Goal: Task Accomplishment & Management: Manage account settings

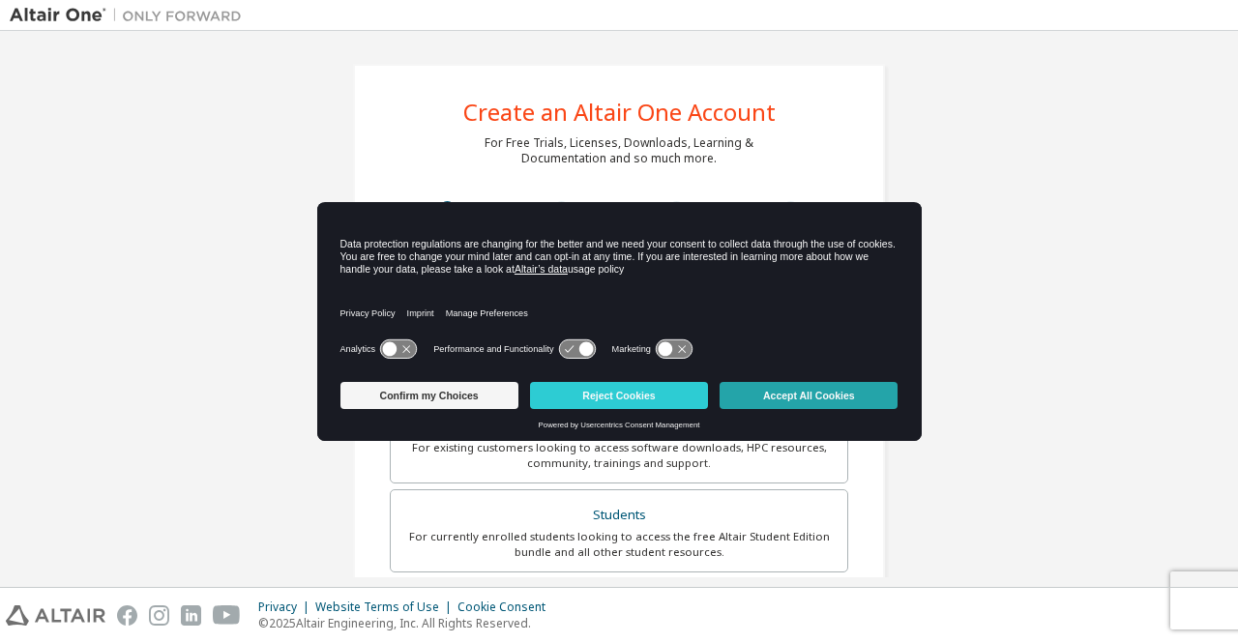
click at [786, 392] on button "Accept All Cookies" at bounding box center [809, 395] width 178 height 27
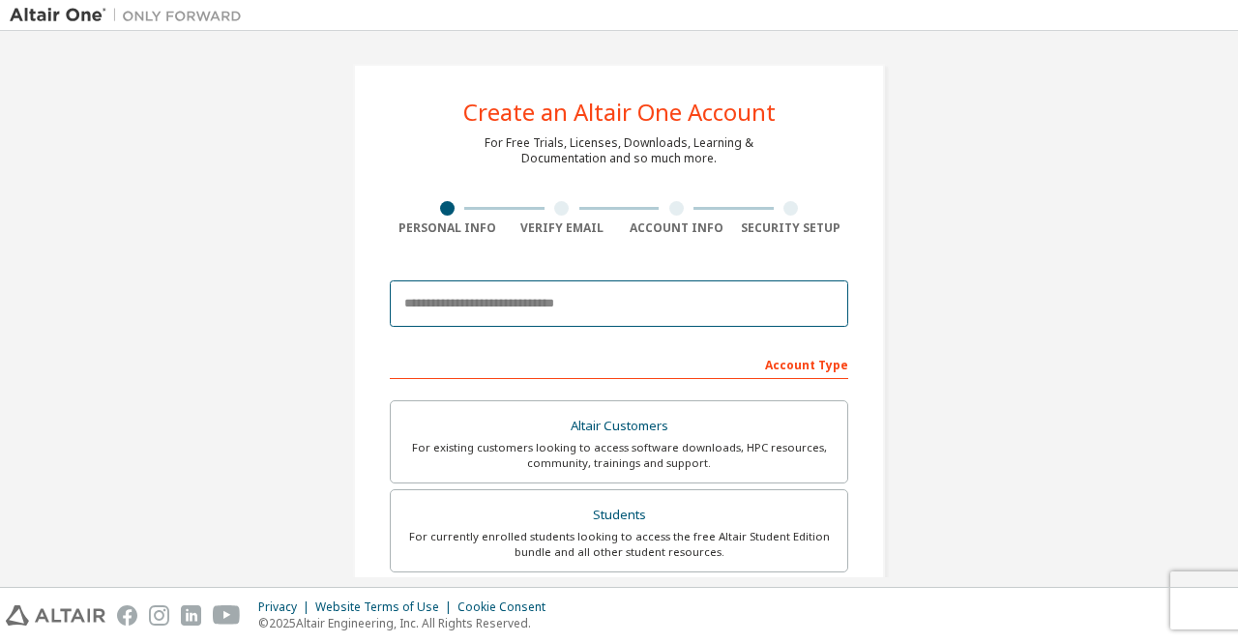
click at [587, 307] on input "email" at bounding box center [619, 304] width 459 height 46
type input "**********"
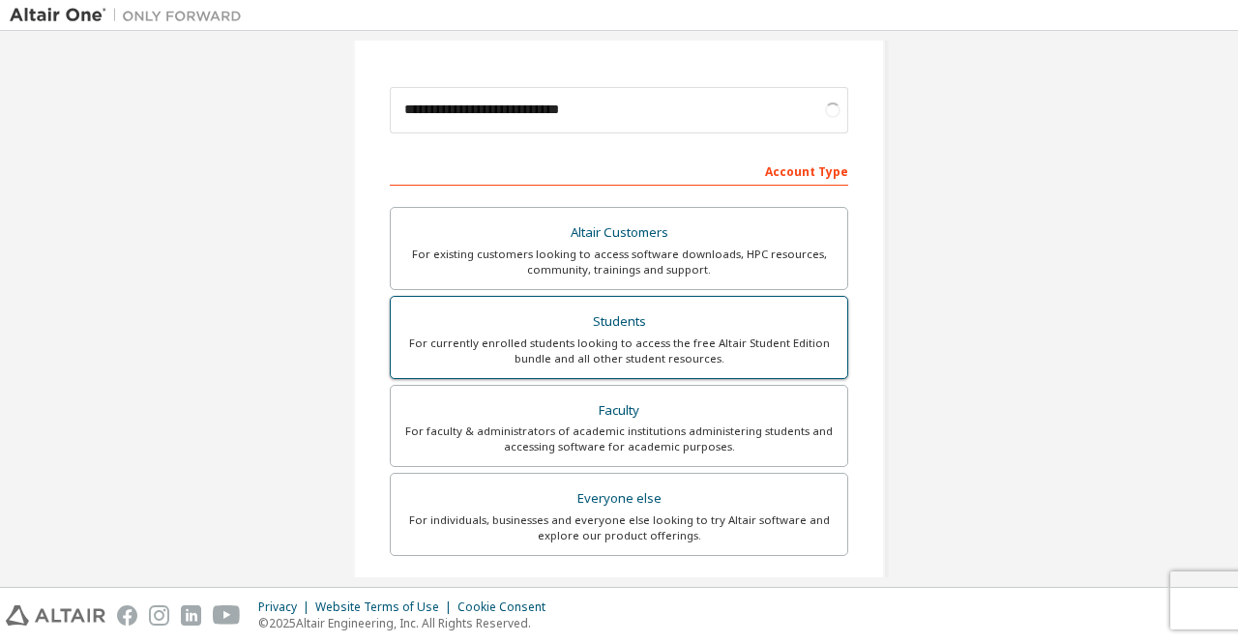
click at [590, 339] on div "For currently enrolled students looking to access the free Altair Student Editi…" at bounding box center [618, 351] width 433 height 31
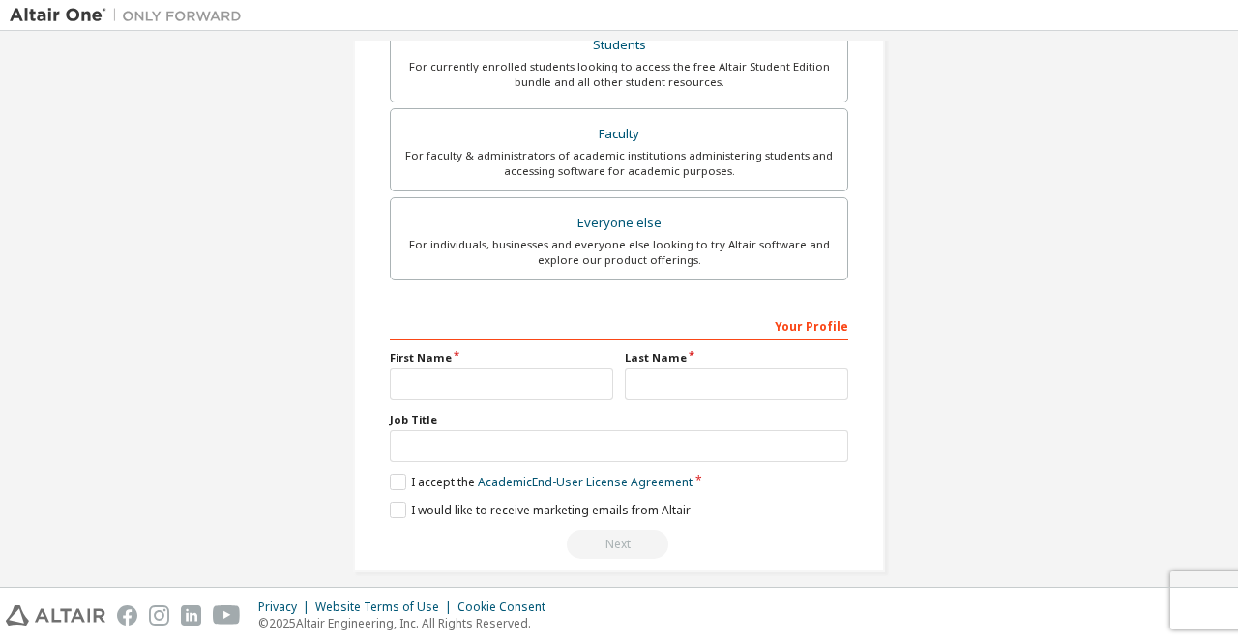
scroll to position [538, 0]
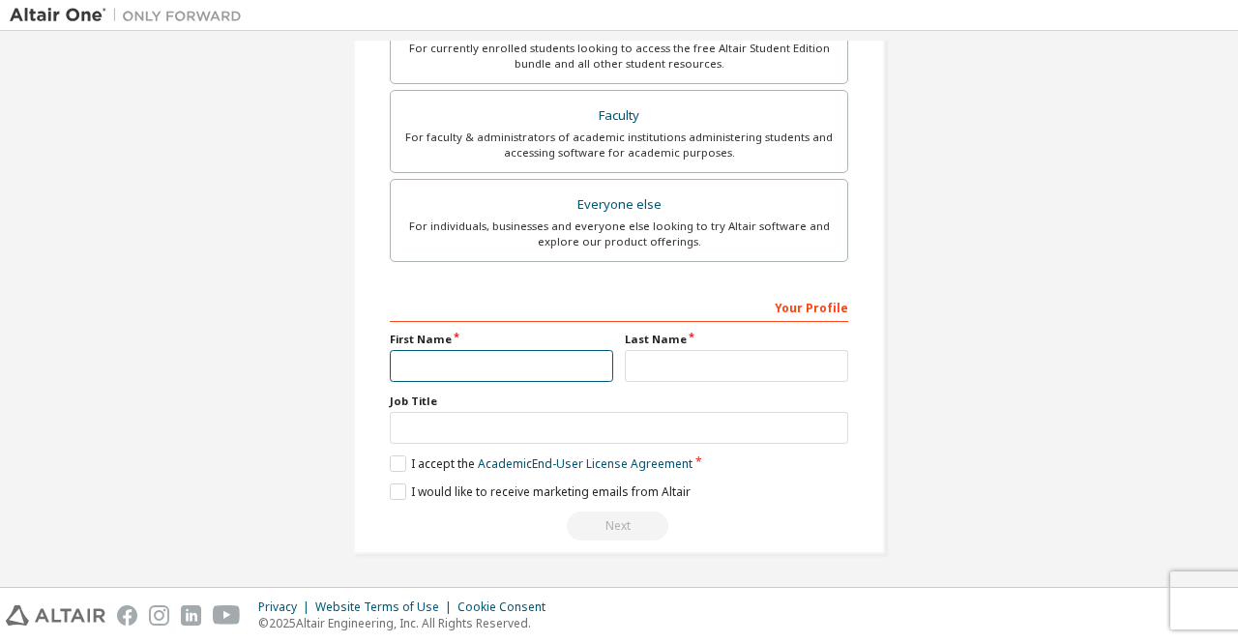
click at [463, 368] on input "text" at bounding box center [501, 366] width 223 height 32
type input "********"
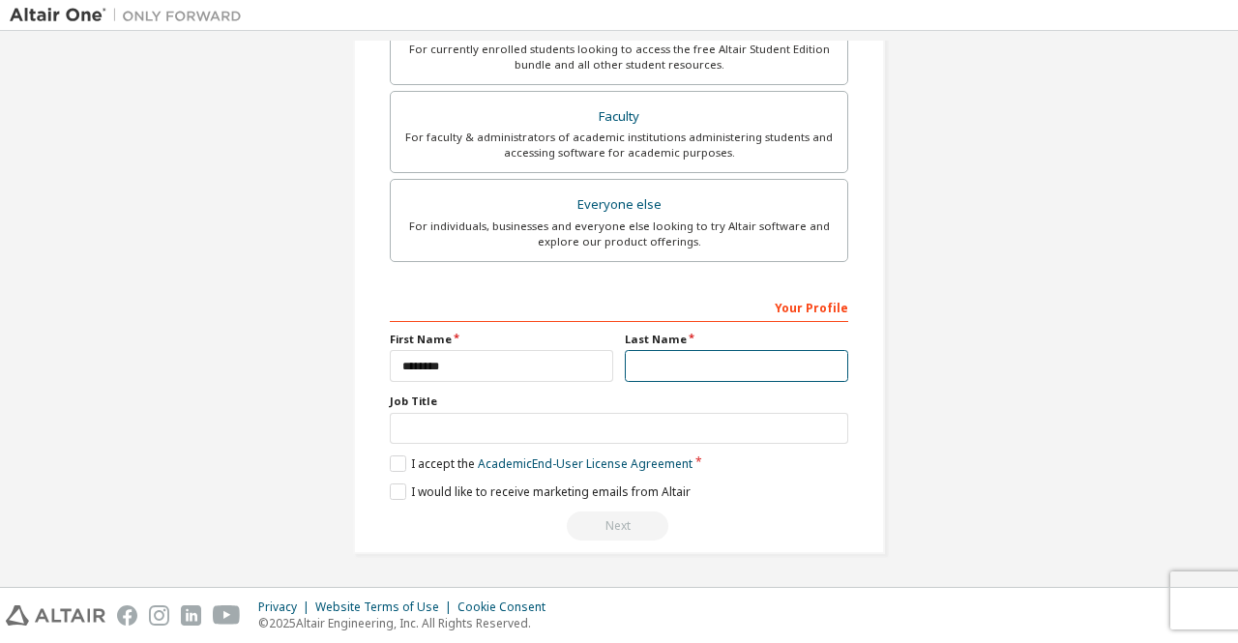
click at [674, 377] on input "text" at bounding box center [736, 366] width 223 height 32
type input "*********"
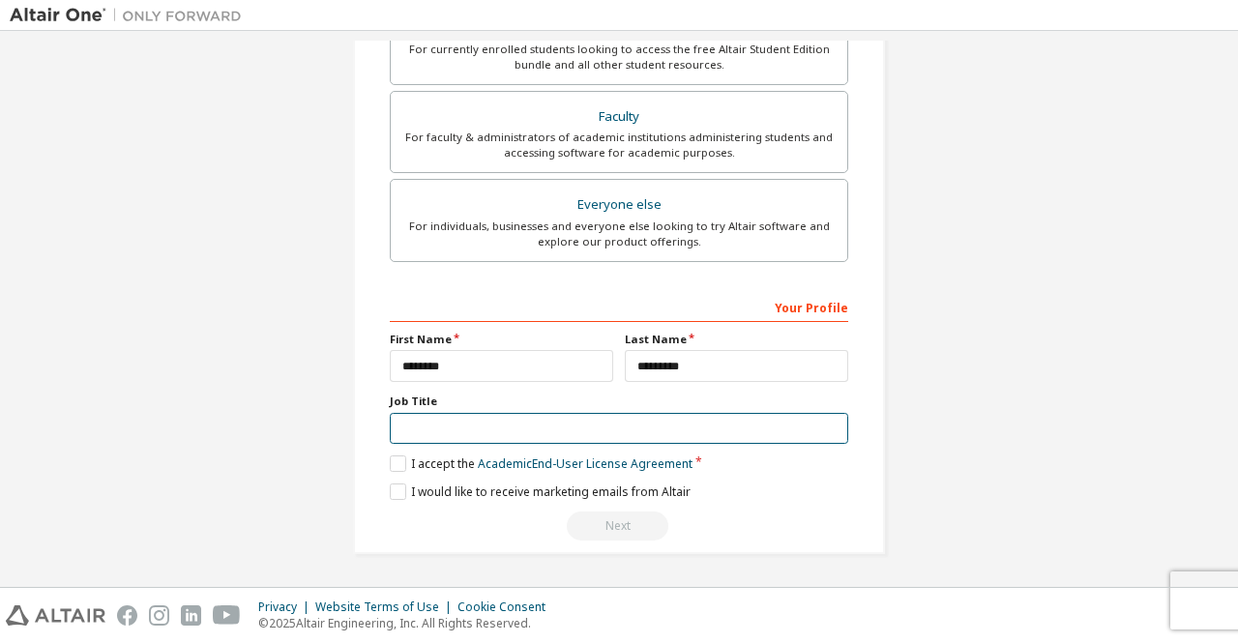
click at [667, 416] on input "text" at bounding box center [619, 429] width 459 height 32
type input "********"
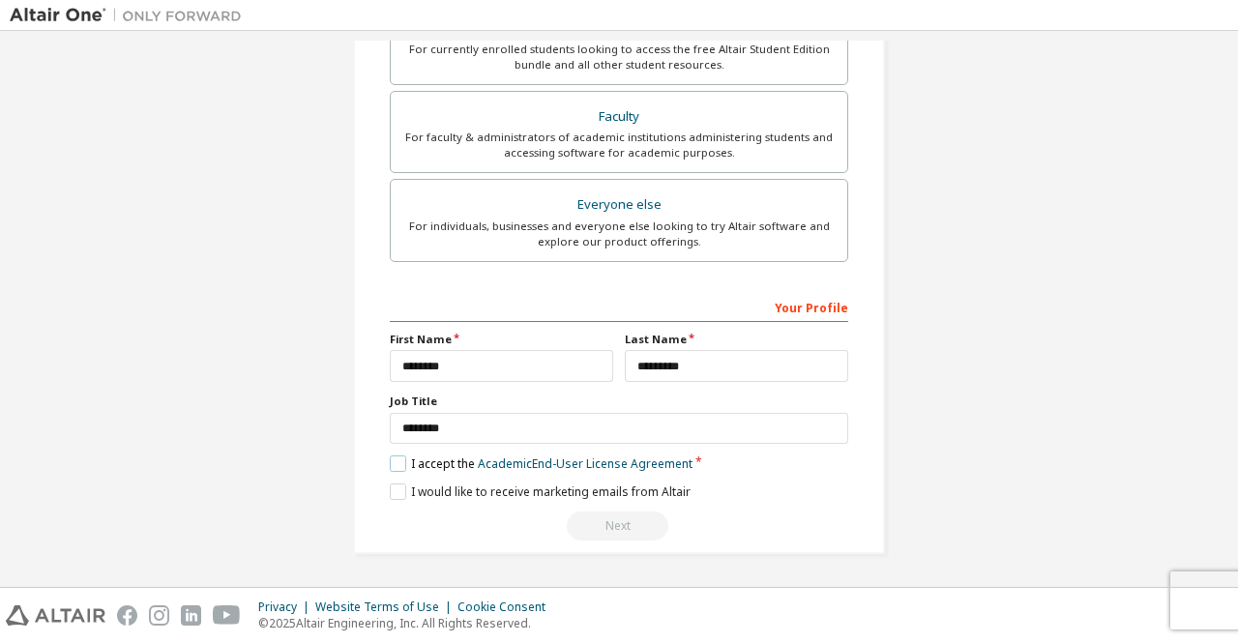
click at [397, 458] on label "I accept the Academic End-User License Agreement" at bounding box center [541, 464] width 303 height 16
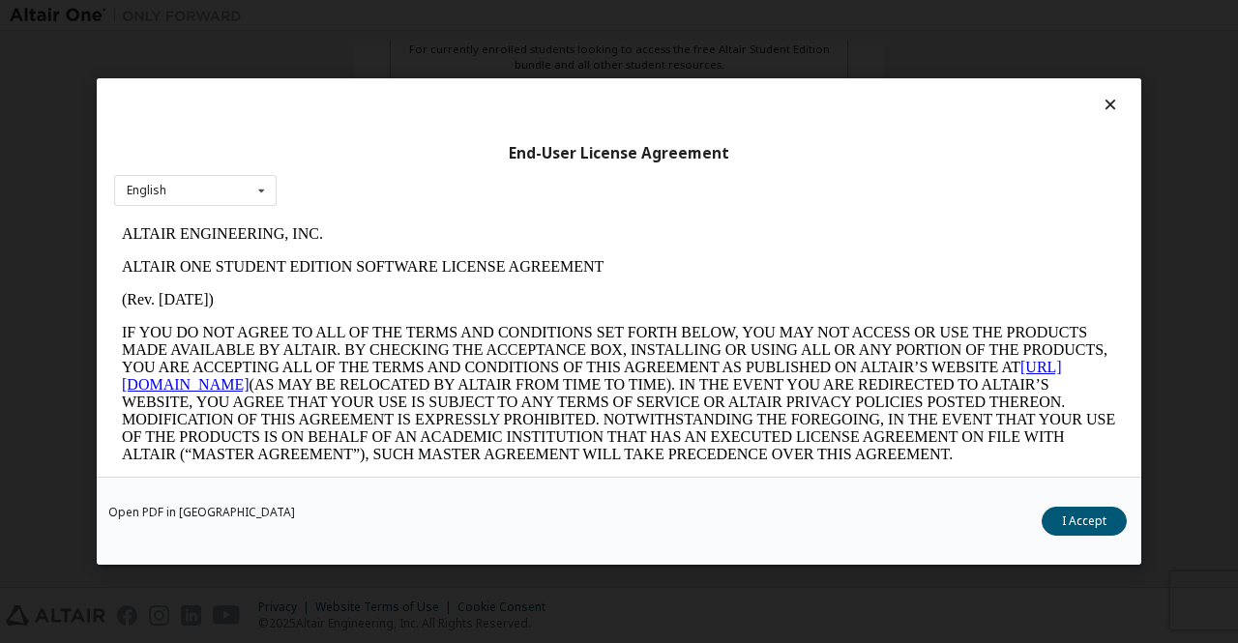
scroll to position [0, 0]
click at [1061, 519] on button "I Accept" at bounding box center [1084, 521] width 85 height 29
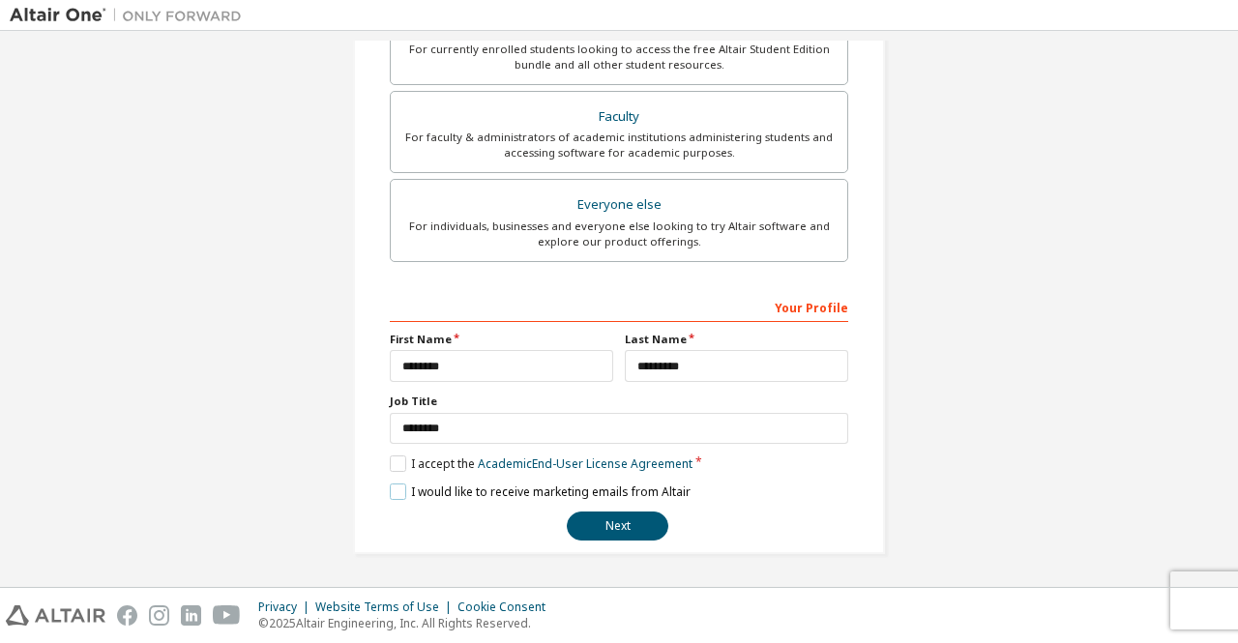
click at [401, 485] on label "I would like to receive marketing emails from Altair" at bounding box center [540, 492] width 301 height 16
click at [600, 517] on button "Next" at bounding box center [618, 526] width 102 height 29
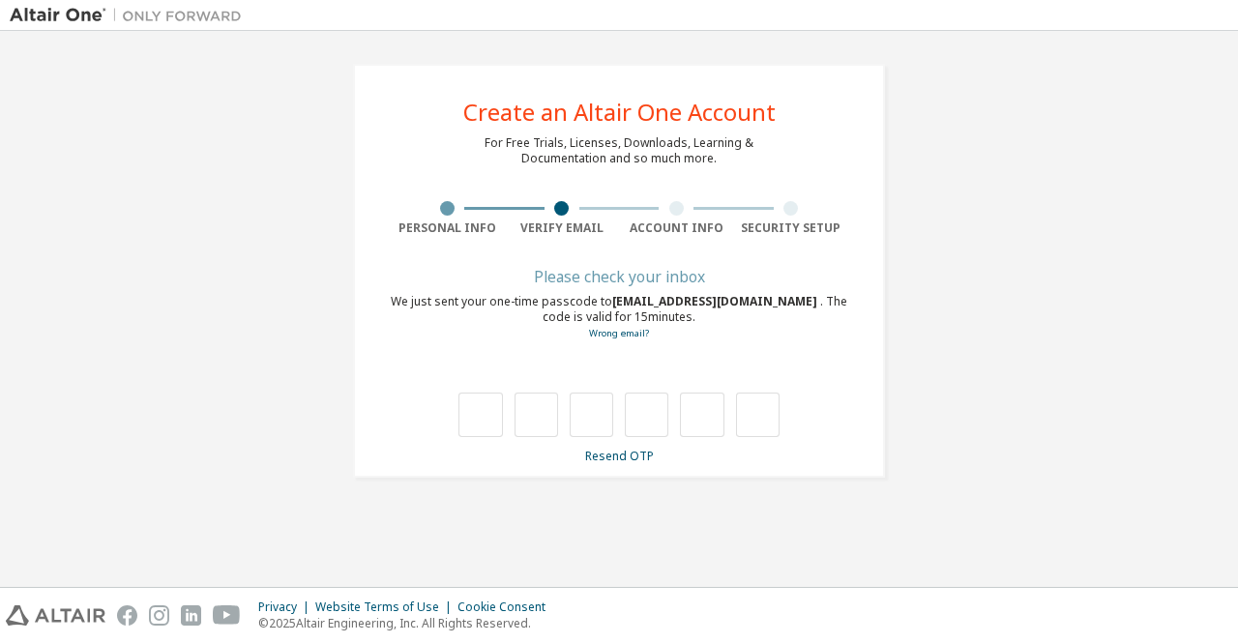
type input "*"
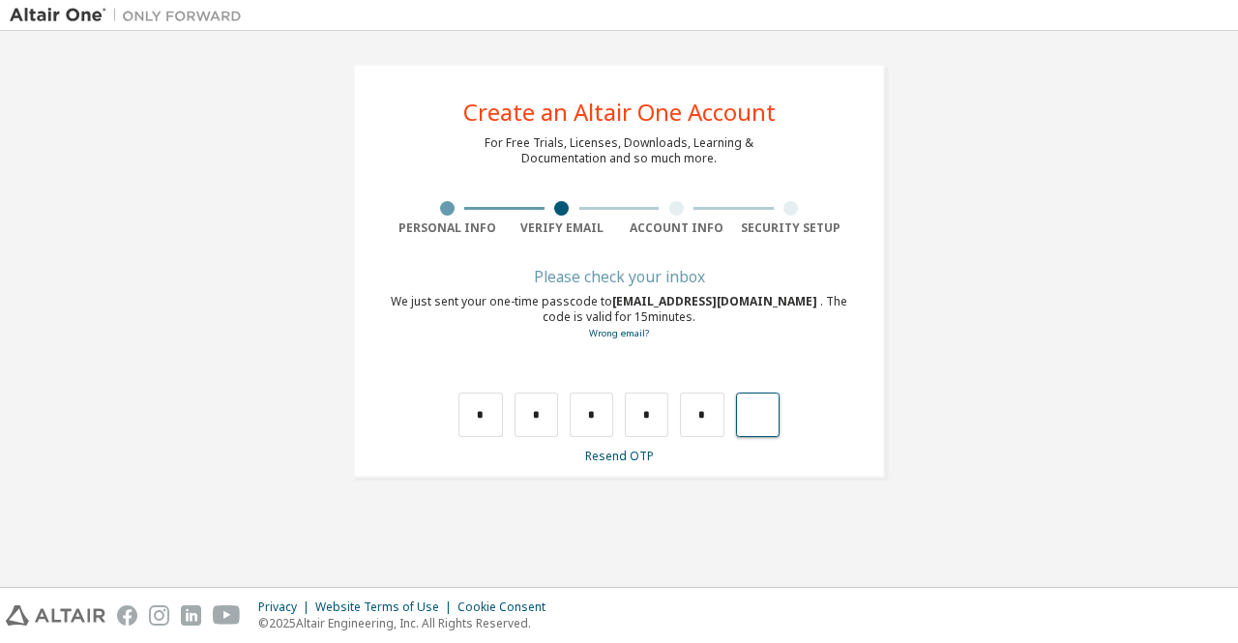
type input "*"
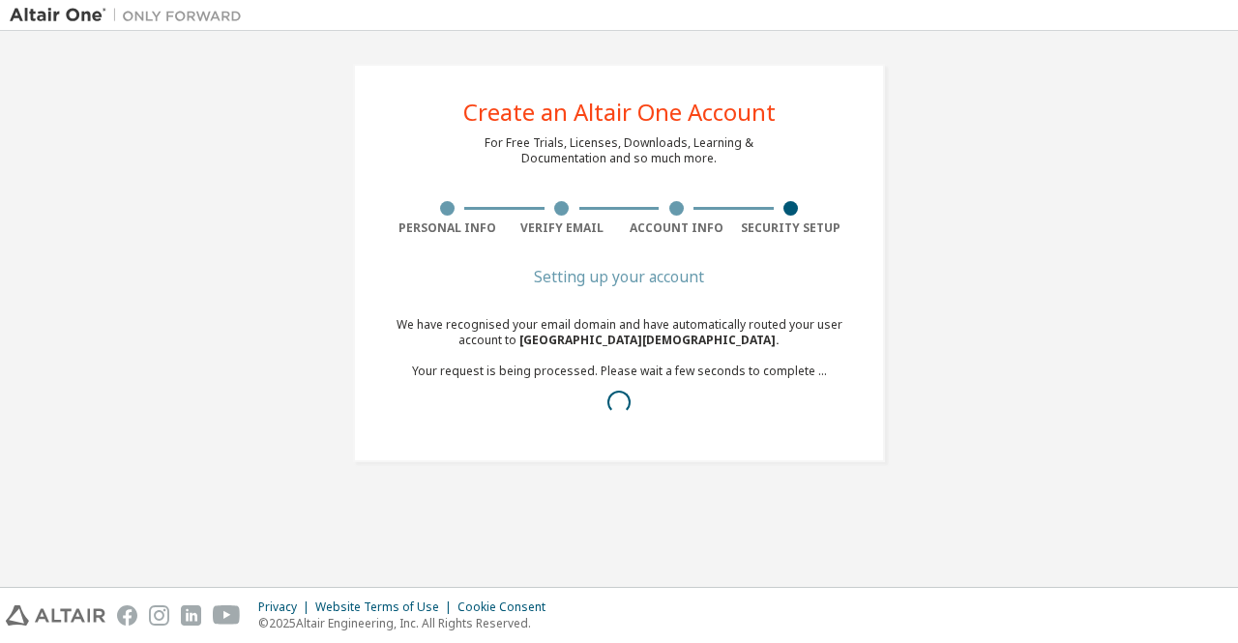
click at [704, 459] on div "Create an Altair One Account For Free Trials, Licenses, Downloads, Learning & D…" at bounding box center [619, 263] width 532 height 399
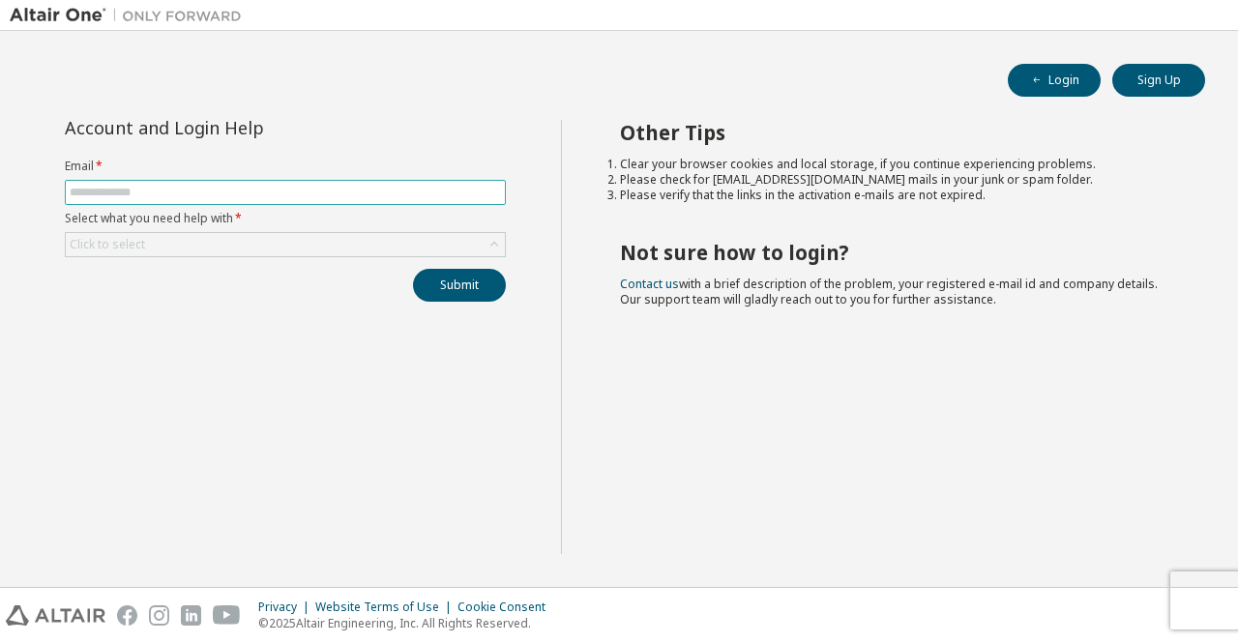
click at [319, 191] on input "text" at bounding box center [285, 192] width 431 height 15
type input "**********"
click at [293, 244] on div "Click to select" at bounding box center [285, 244] width 439 height 23
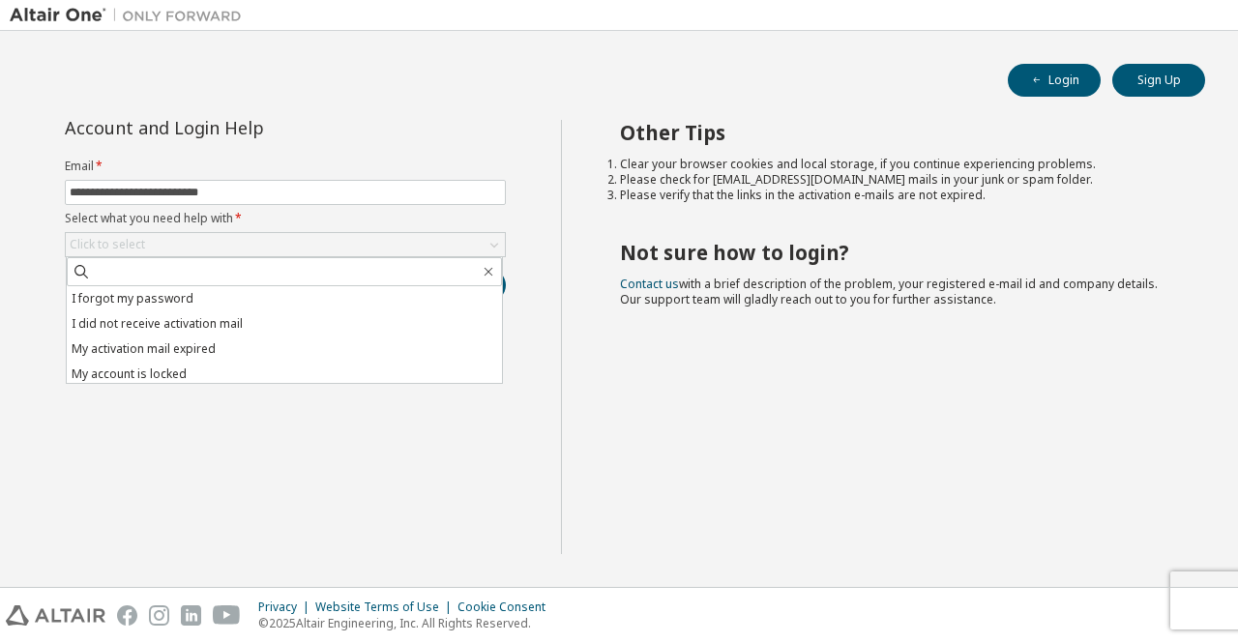
click at [196, 433] on div "**********" at bounding box center [285, 337] width 551 height 434
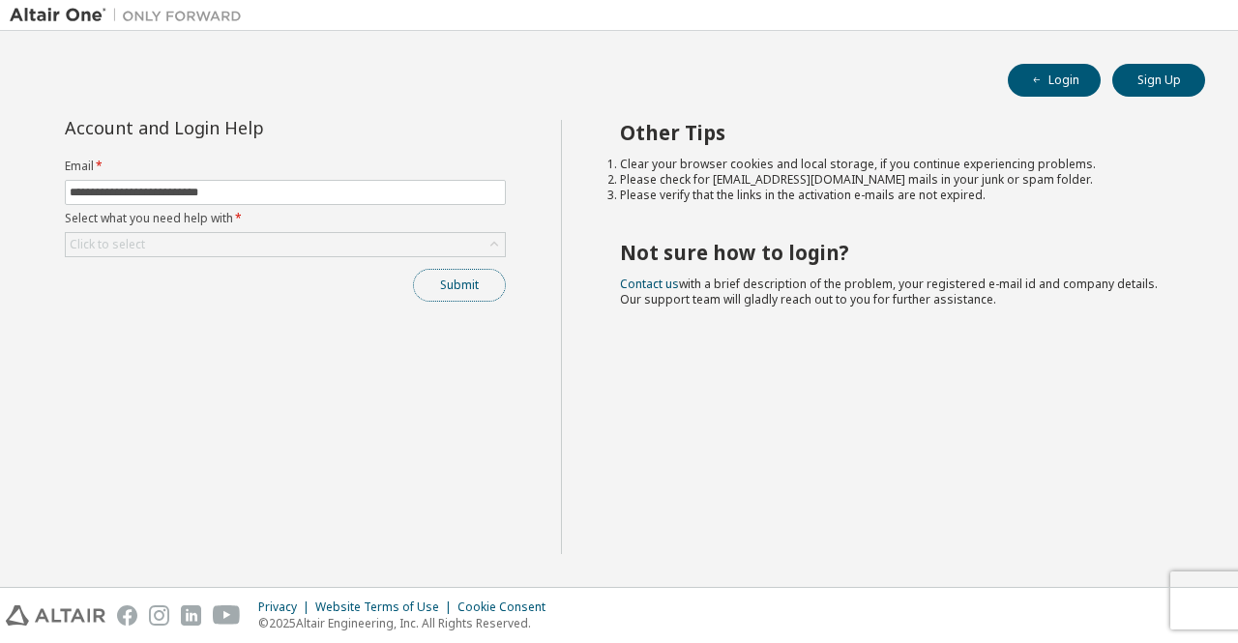
click at [439, 276] on button "Submit" at bounding box center [459, 285] width 93 height 33
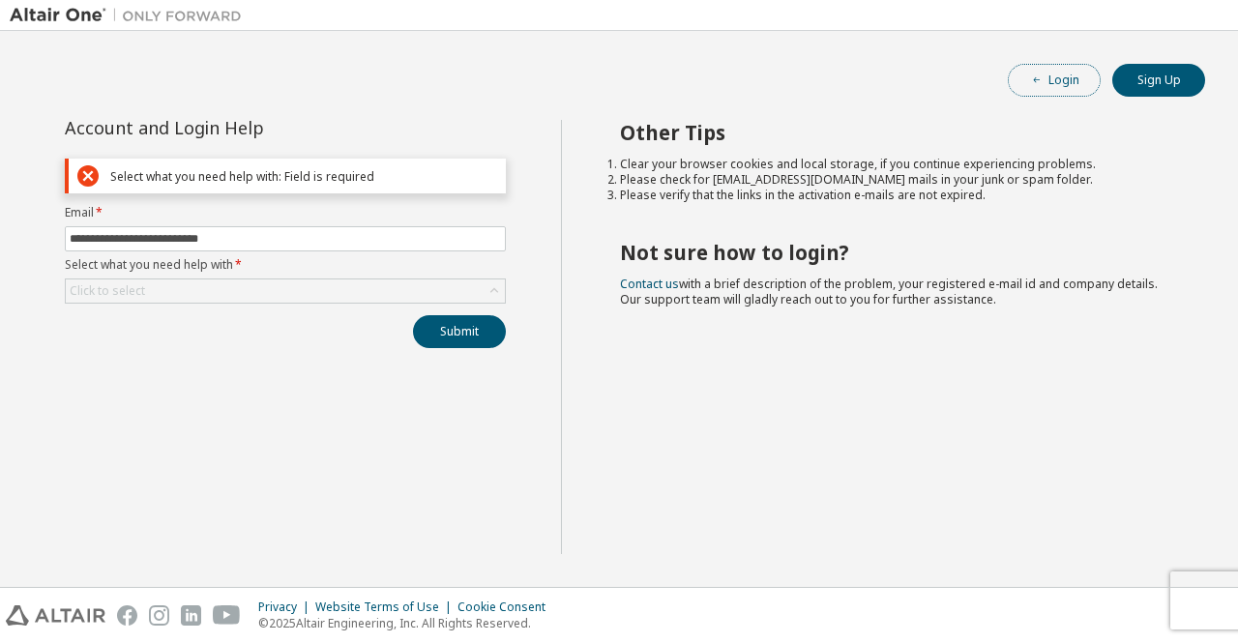
click at [1073, 85] on button "Login" at bounding box center [1054, 80] width 93 height 33
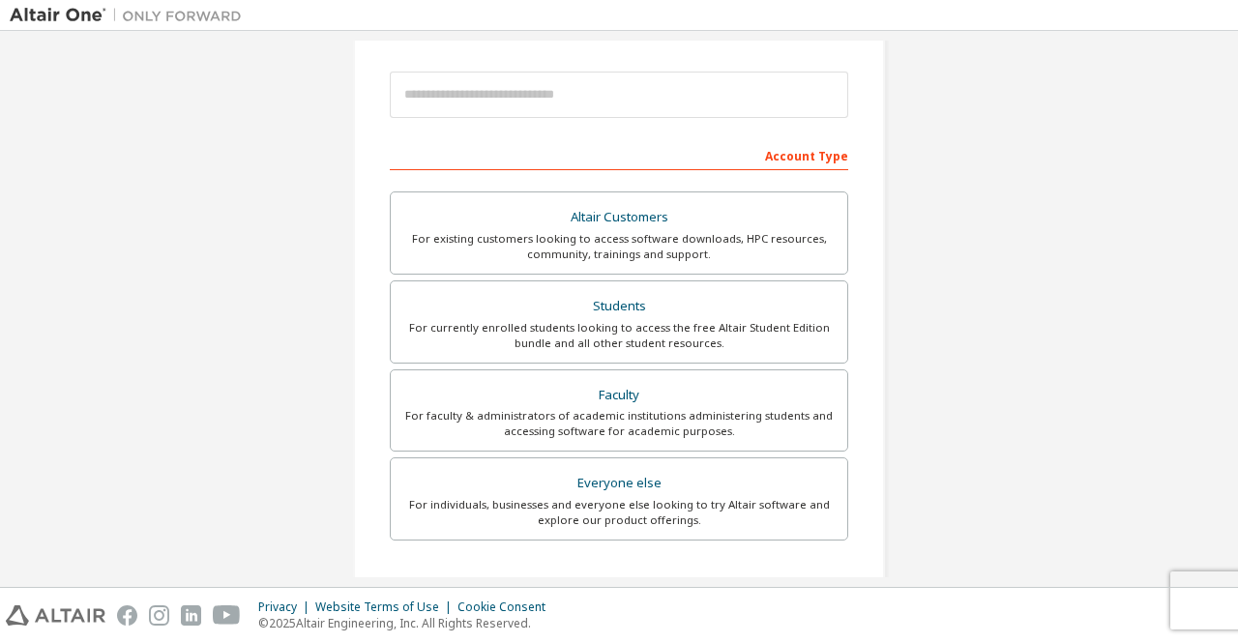
scroll to position [4, 0]
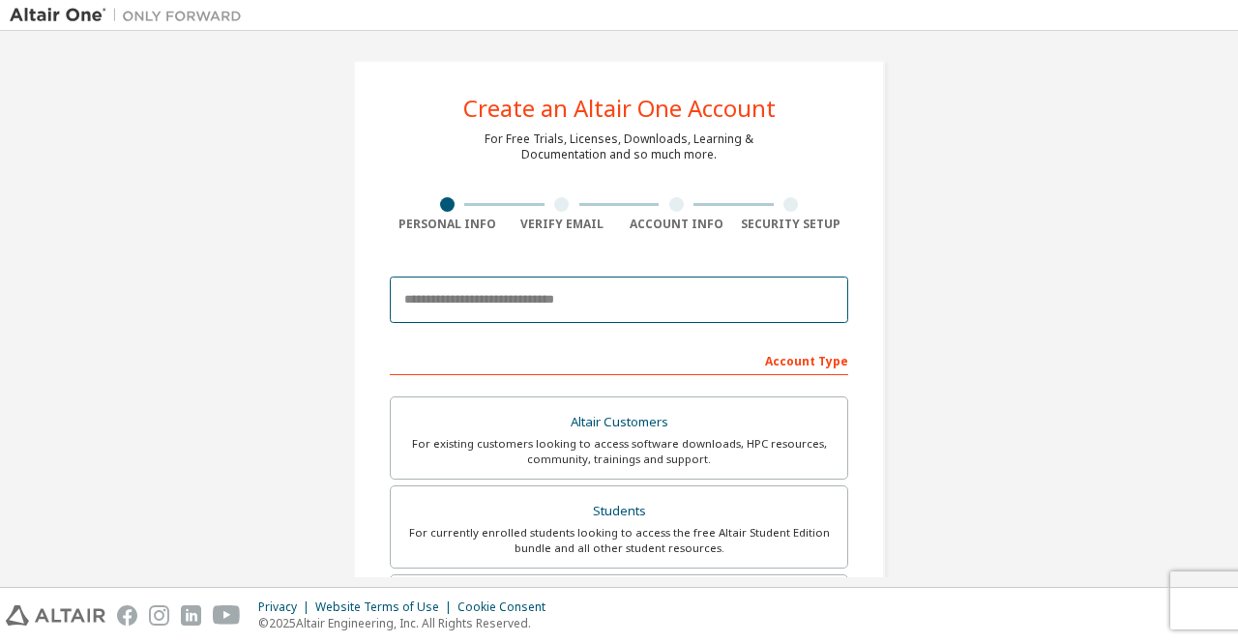
click at [522, 308] on input "email" at bounding box center [619, 300] width 459 height 46
type input "**********"
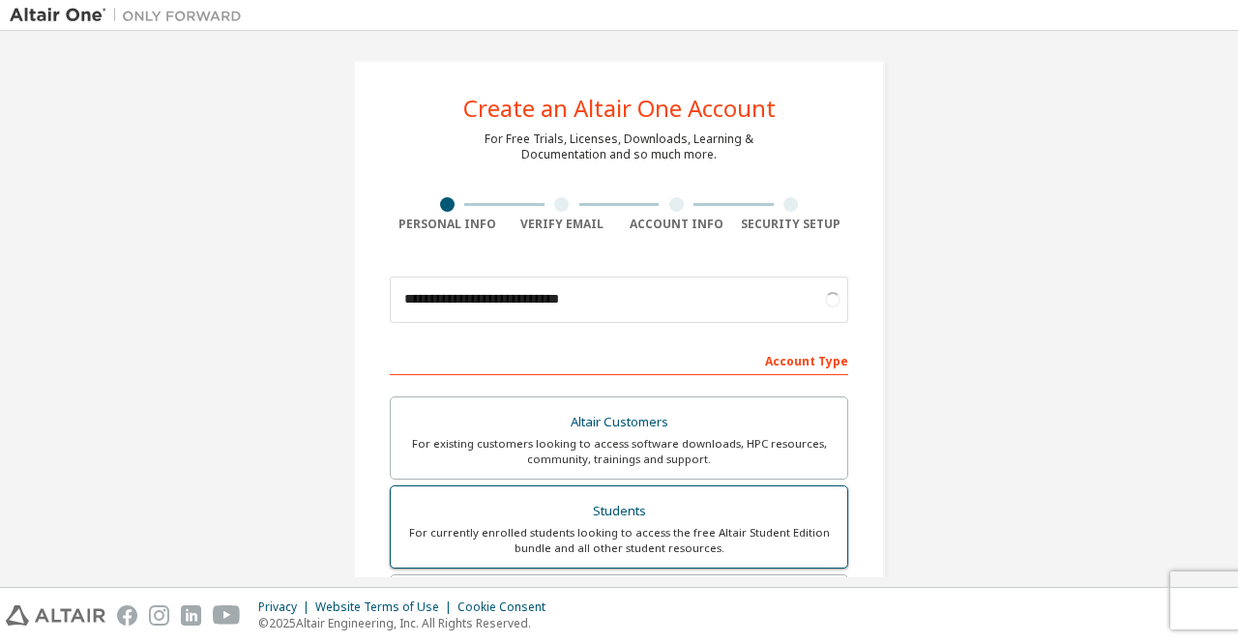
click at [586, 508] on div "Students" at bounding box center [618, 511] width 433 height 27
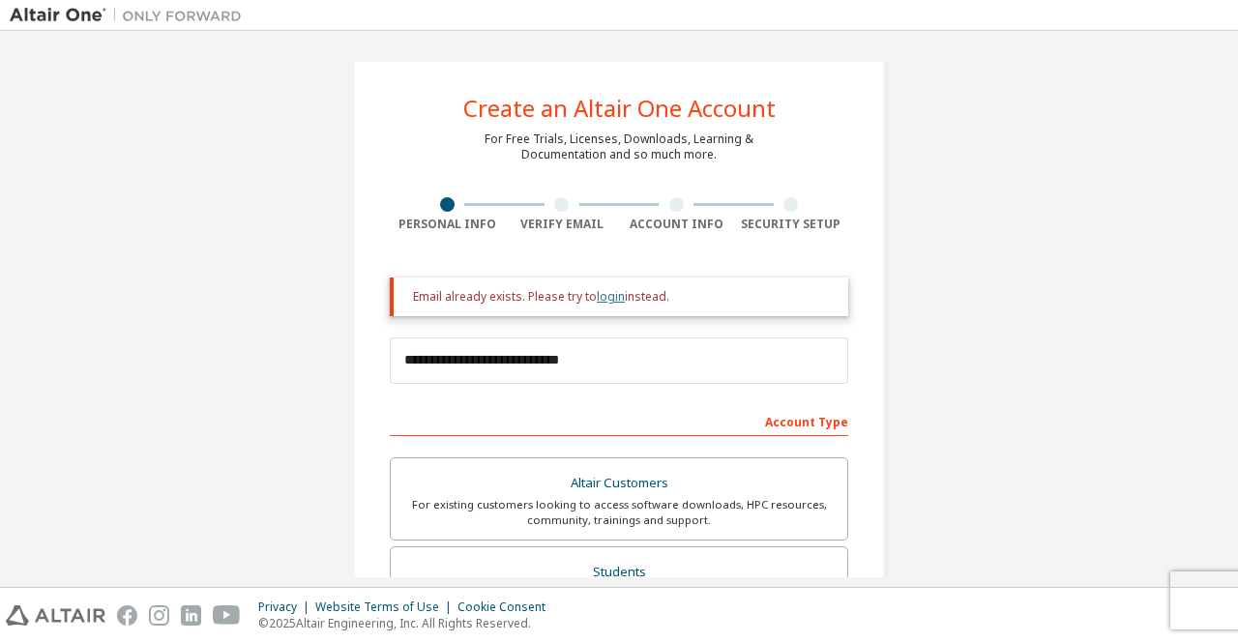
click at [616, 292] on link "login" at bounding box center [611, 296] width 28 height 16
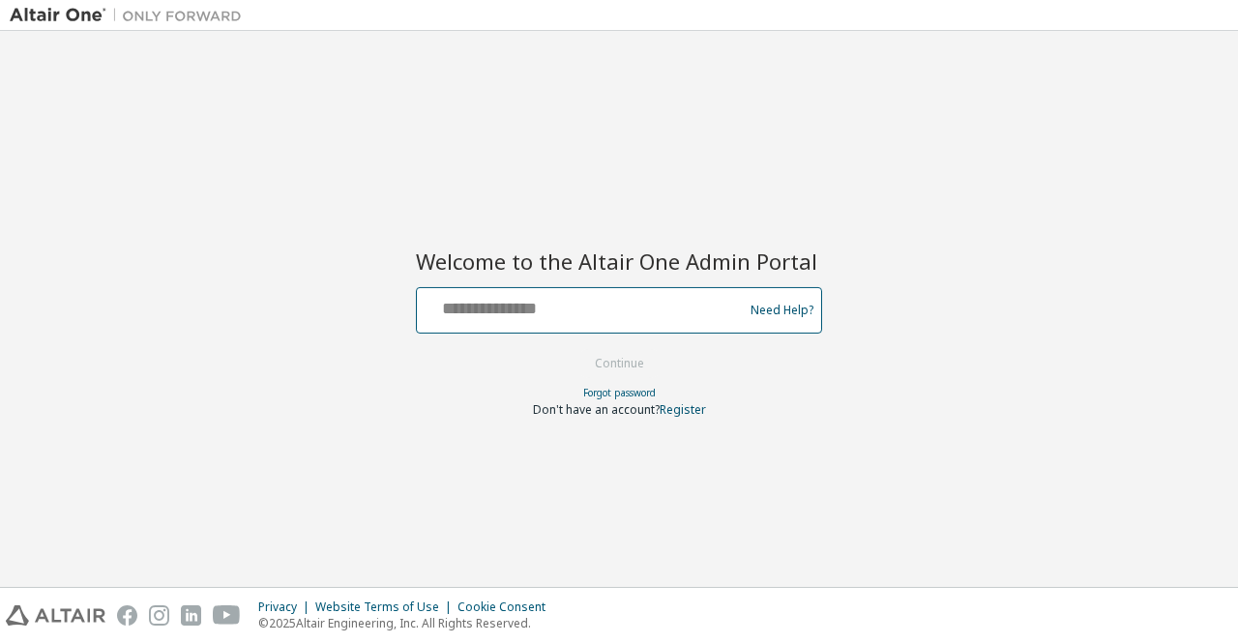
click at [593, 312] on input "text" at bounding box center [583, 306] width 316 height 28
type input "**********"
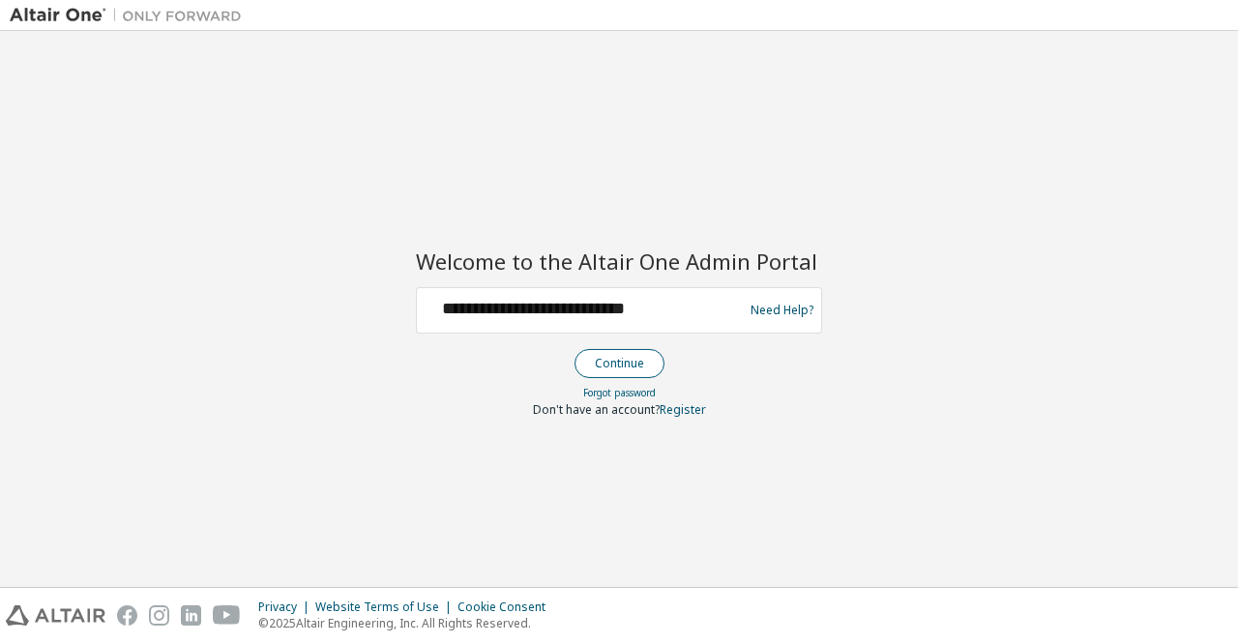
click at [612, 359] on button "Continue" at bounding box center [620, 363] width 90 height 29
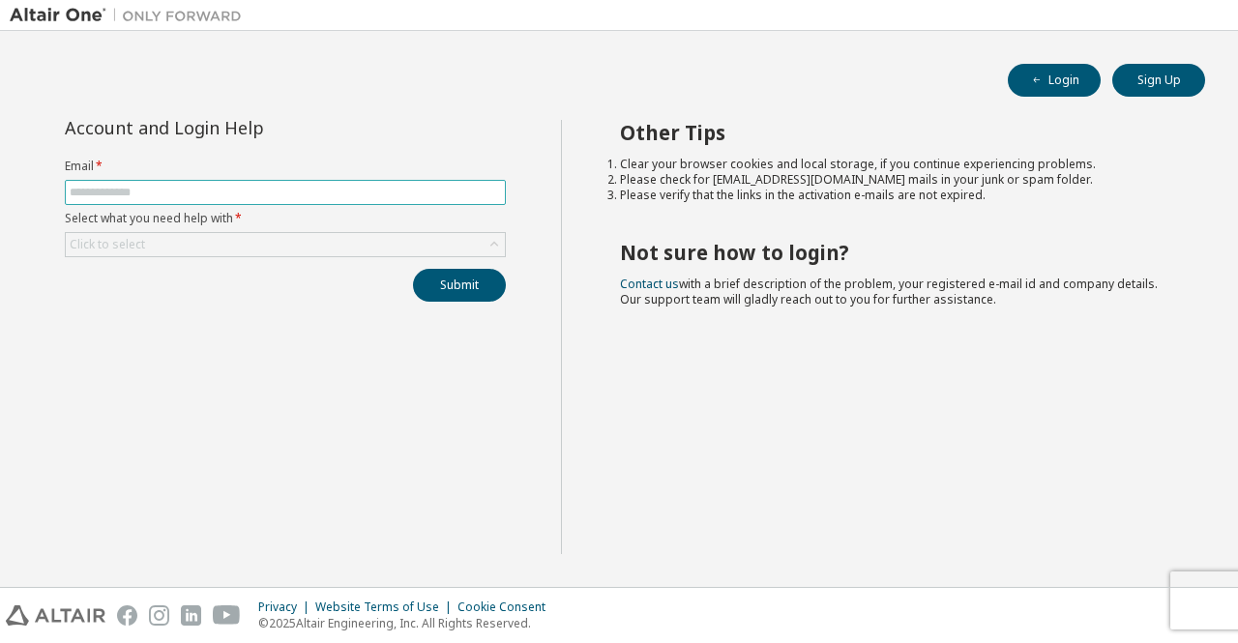
click at [259, 194] on input "text" at bounding box center [285, 192] width 431 height 15
type input "**********"
click at [254, 252] on div "Click to select" at bounding box center [285, 244] width 439 height 23
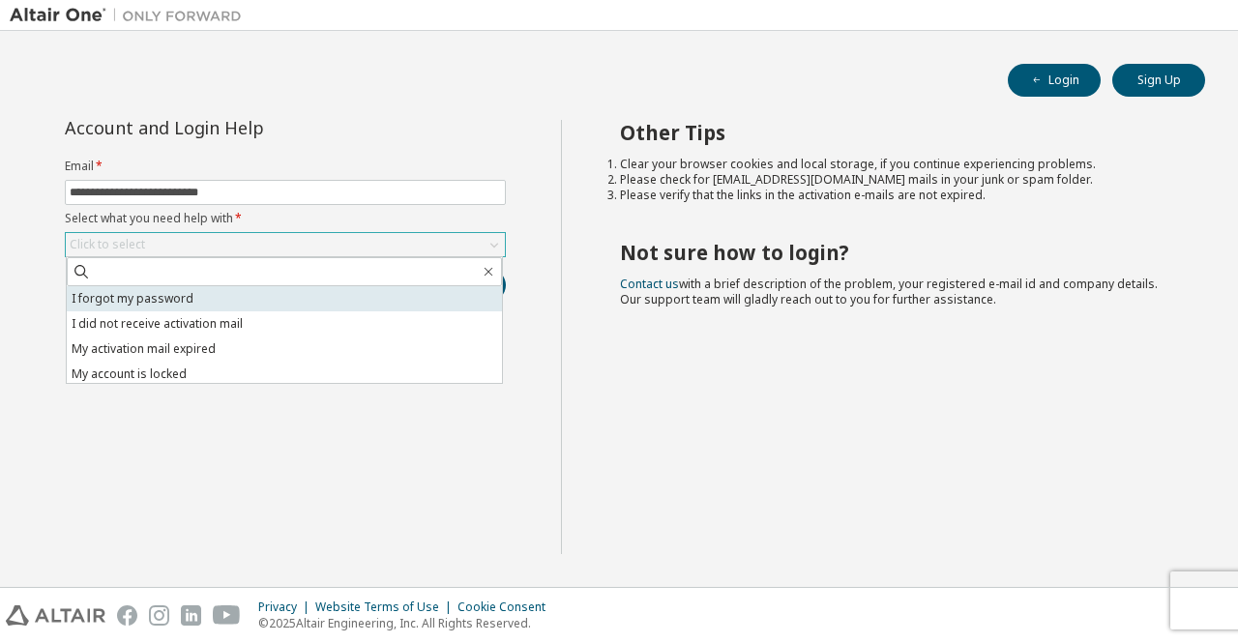
click at [222, 290] on li "I forgot my password" at bounding box center [284, 298] width 435 height 25
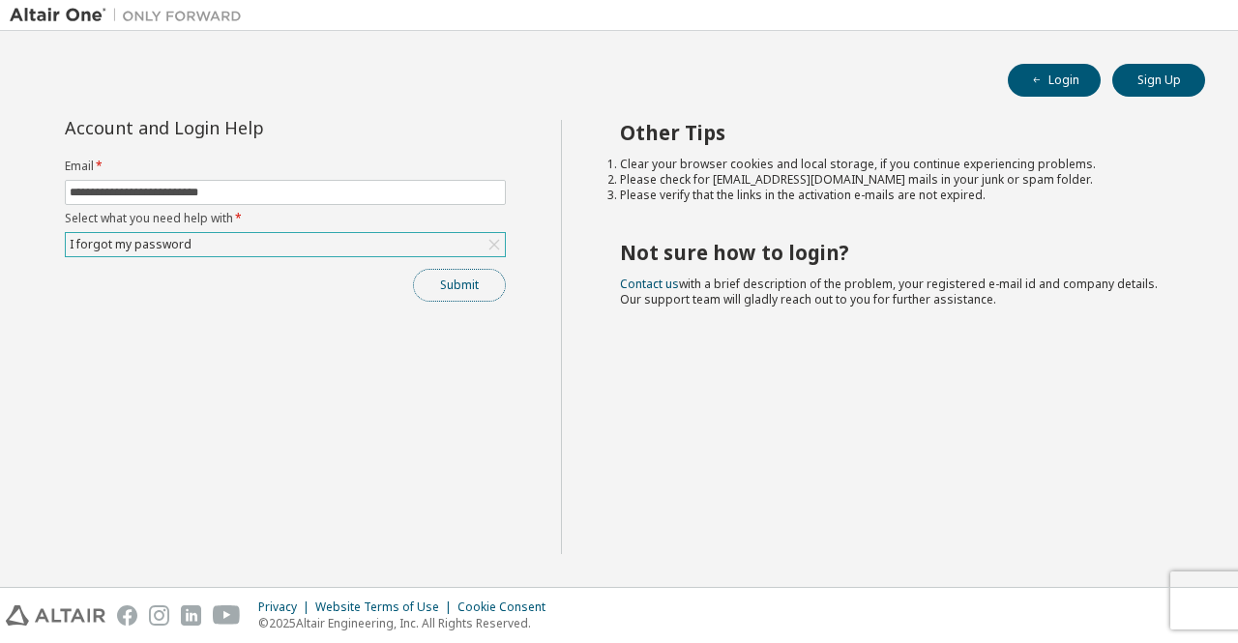
click at [441, 279] on button "Submit" at bounding box center [459, 285] width 93 height 33
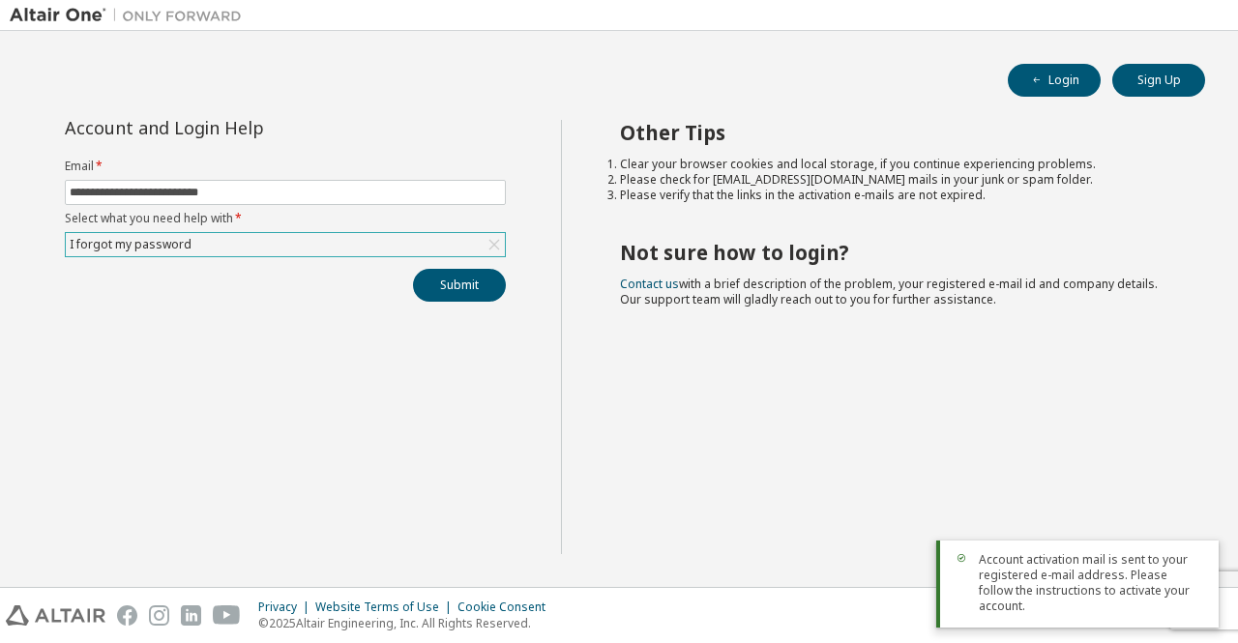
click at [487, 397] on div "**********" at bounding box center [285, 337] width 551 height 434
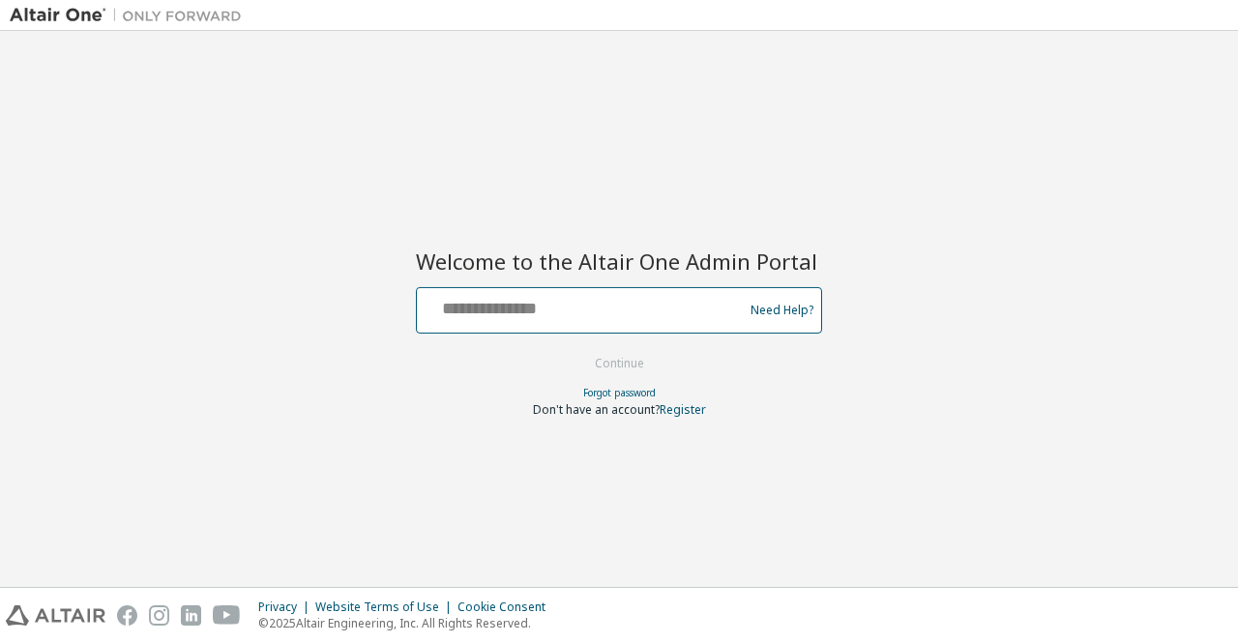
click at [560, 315] on input "text" at bounding box center [583, 306] width 316 height 28
type input "**********"
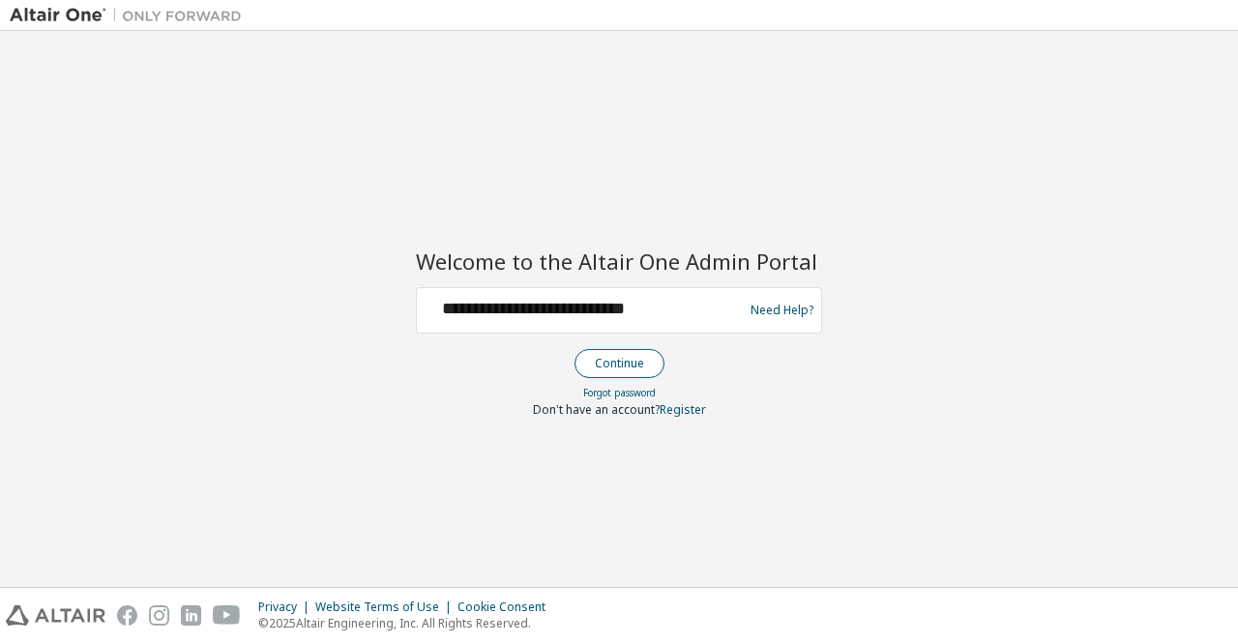
click at [624, 366] on button "Continue" at bounding box center [620, 363] width 90 height 29
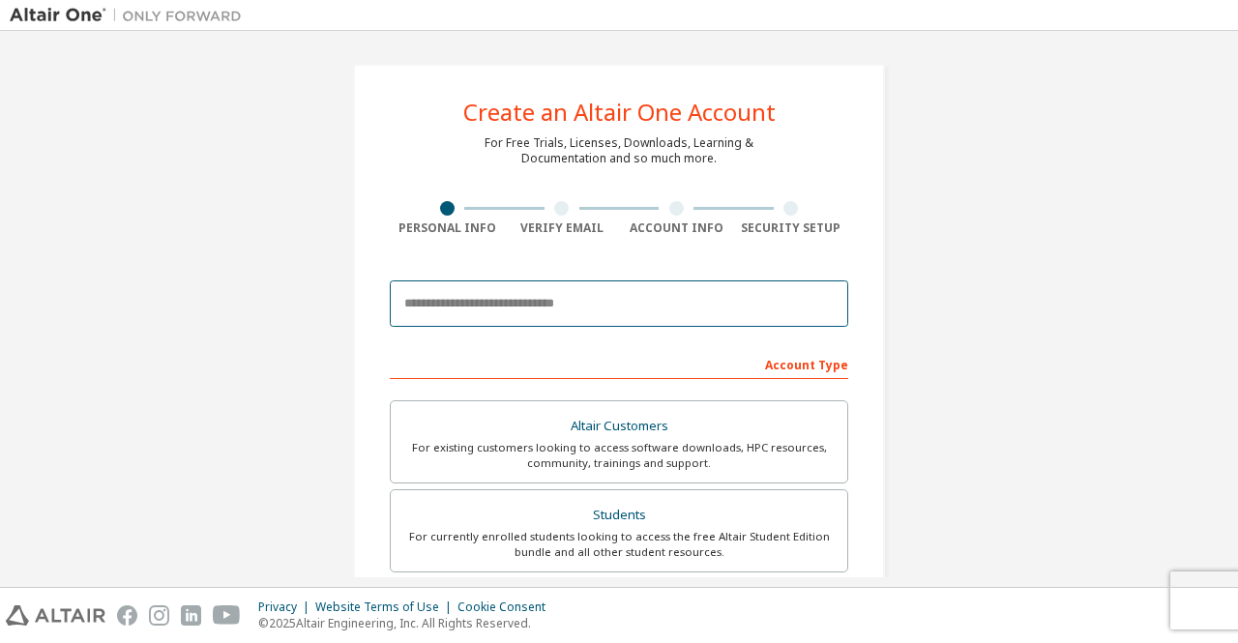
drag, startPoint x: 645, startPoint y: 268, endPoint x: 567, endPoint y: 282, distance: 79.7
click at [567, 282] on input "email" at bounding box center [619, 304] width 459 height 46
type input "**********"
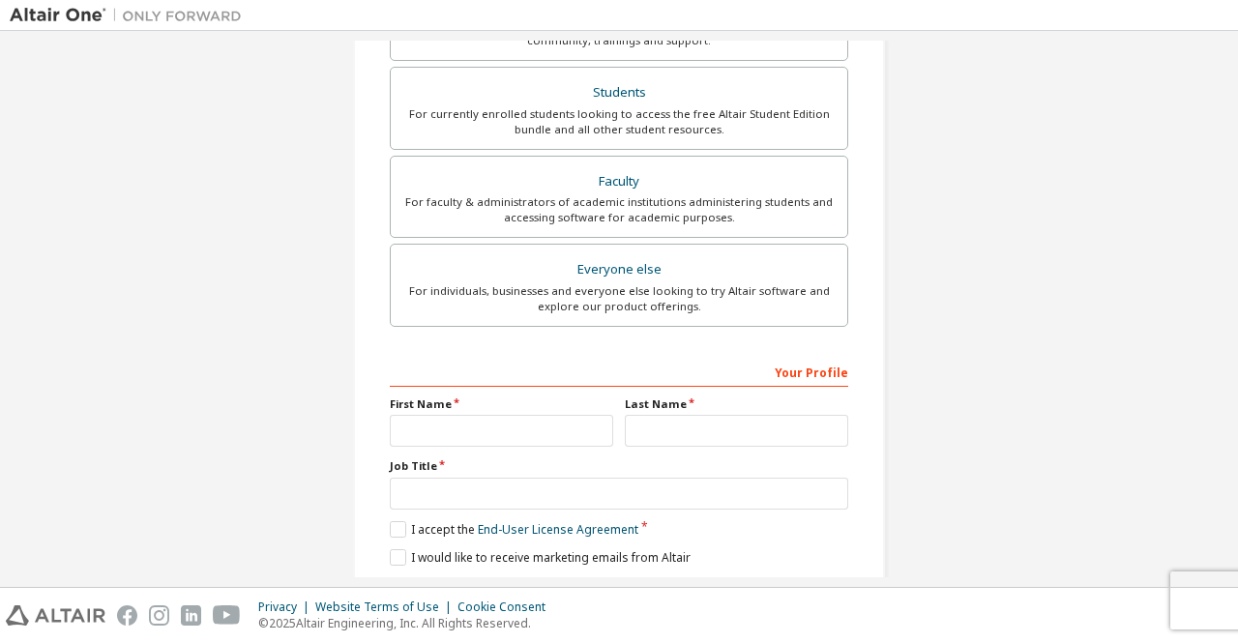
scroll to position [549, 0]
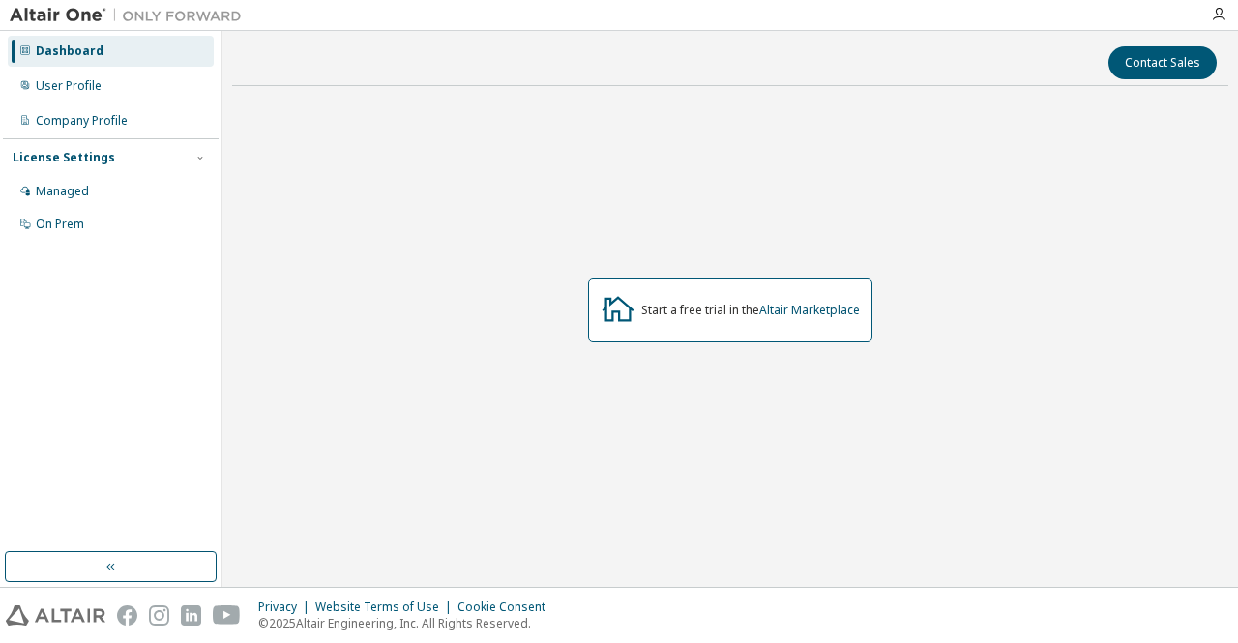
click at [727, 456] on div "Start a free trial in the Altair Marketplace" at bounding box center [730, 311] width 996 height 418
drag, startPoint x: 411, startPoint y: 377, endPoint x: 352, endPoint y: 390, distance: 60.3
drag, startPoint x: 352, startPoint y: 390, endPoint x: 318, endPoint y: 384, distance: 34.4
drag, startPoint x: 318, startPoint y: 384, endPoint x: 282, endPoint y: 389, distance: 37.1
drag, startPoint x: 282, startPoint y: 389, endPoint x: 267, endPoint y: 389, distance: 14.5
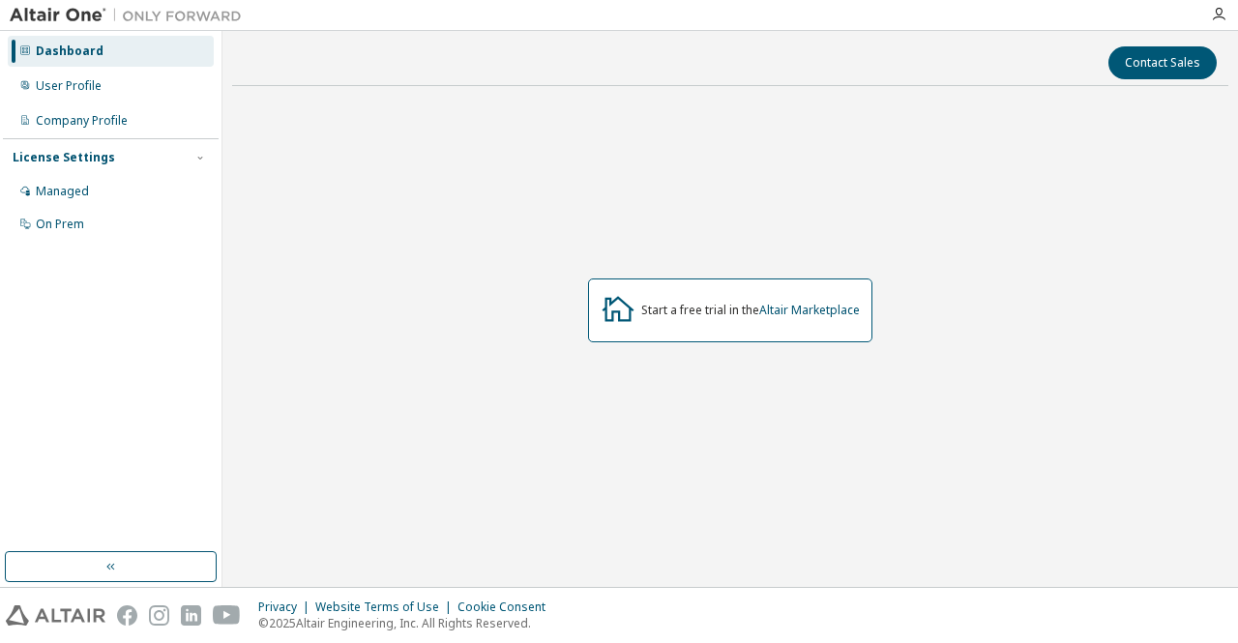
drag, startPoint x: 267, startPoint y: 389, endPoint x: 674, endPoint y: 252, distance: 429.8
click at [674, 252] on div "Start a free trial in the Altair Marketplace" at bounding box center [730, 311] width 996 height 418
click at [681, 303] on div "Start a free trial in the Altair Marketplace" at bounding box center [750, 310] width 219 height 15
click at [747, 303] on div "Start a free trial in the Altair Marketplace" at bounding box center [750, 310] width 219 height 15
click at [1142, 60] on button "Contact Sales" at bounding box center [1163, 62] width 108 height 33
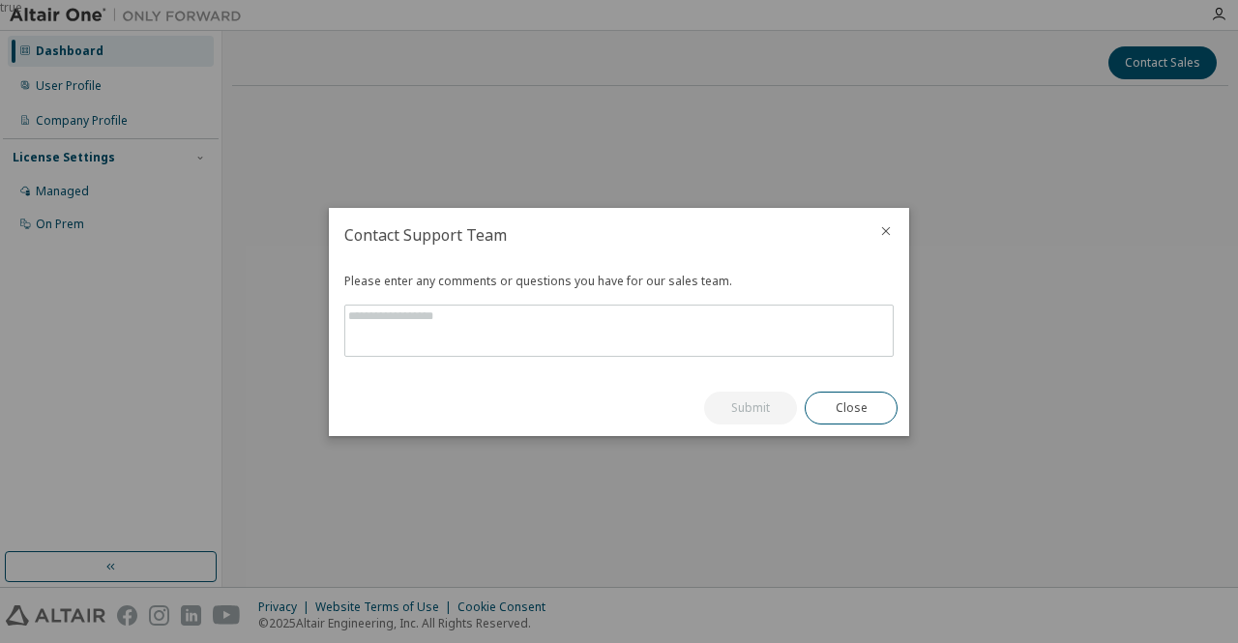
click at [887, 228] on icon "close" at bounding box center [885, 230] width 15 height 15
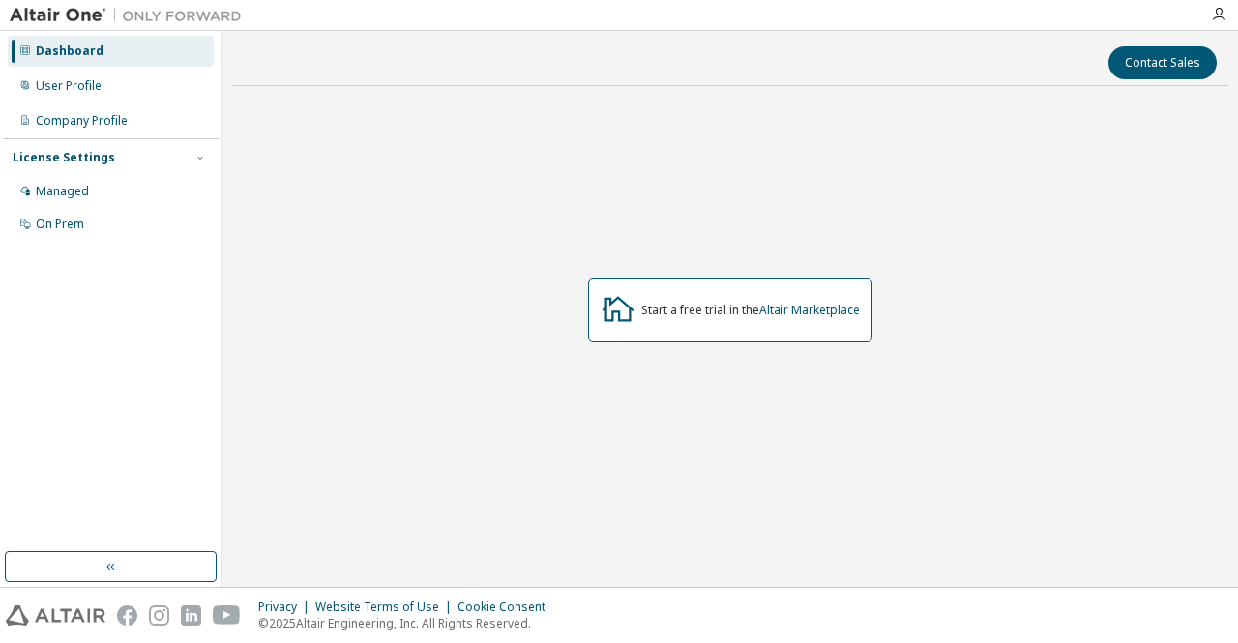
click at [138, 164] on div "License Settings" at bounding box center [111, 157] width 196 height 17
click at [139, 160] on div "License Settings" at bounding box center [111, 157] width 196 height 17
click at [115, 91] on div "User Profile" at bounding box center [111, 86] width 206 height 31
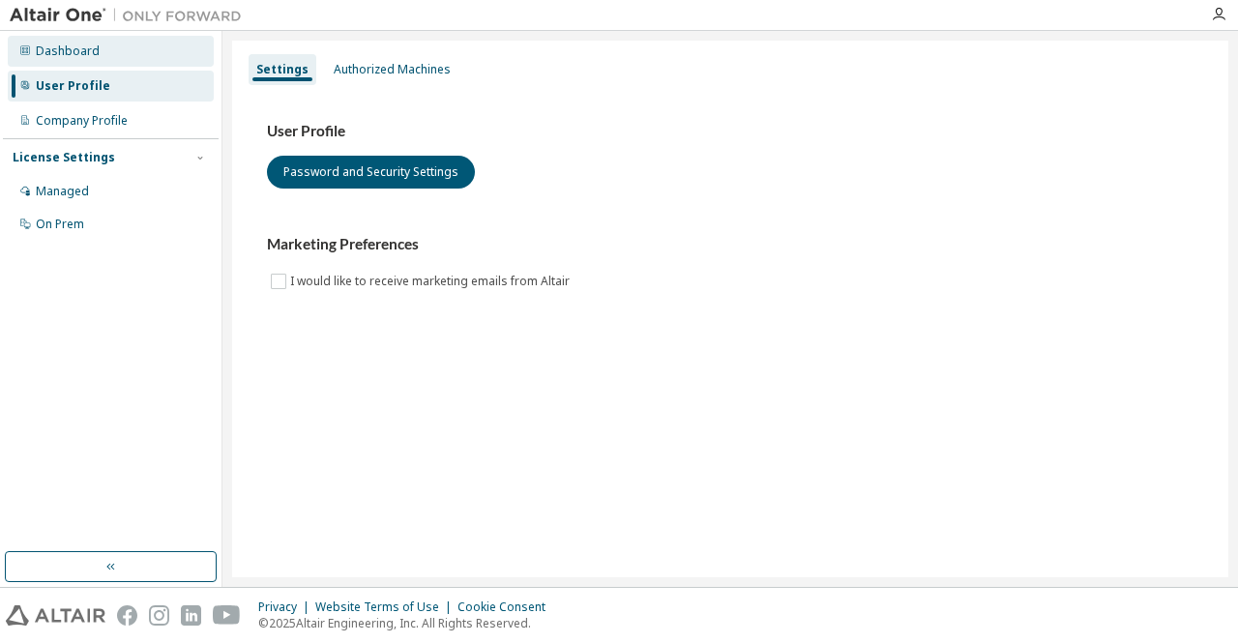
click at [126, 57] on div "Dashboard" at bounding box center [111, 51] width 206 height 31
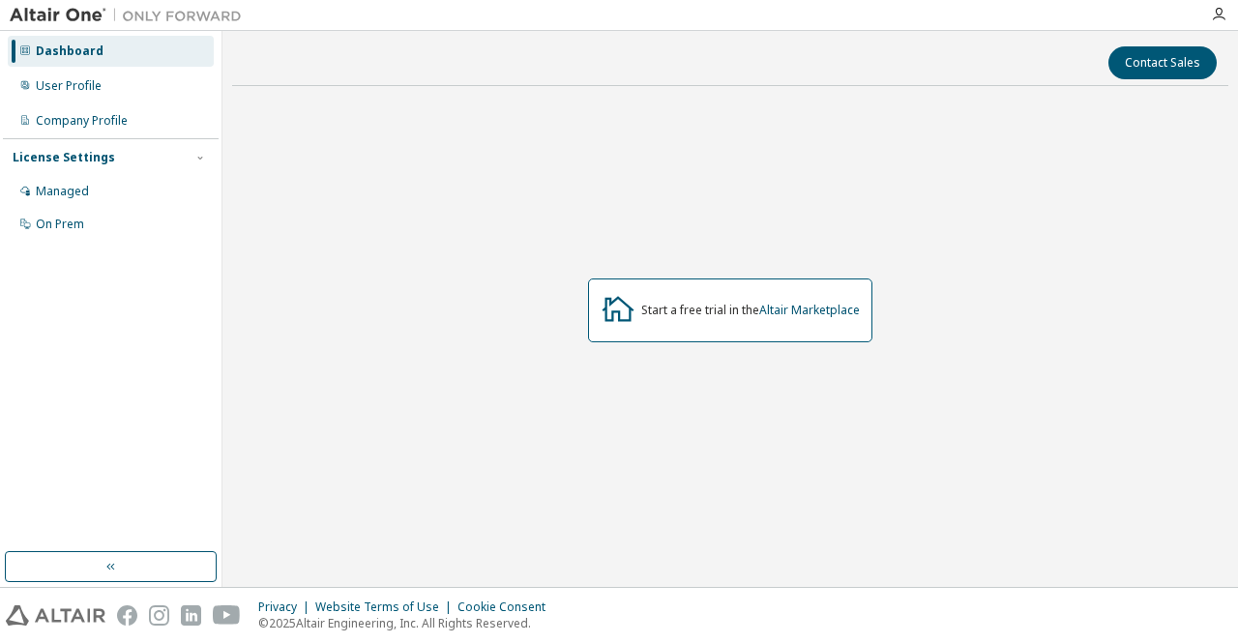
drag, startPoint x: 466, startPoint y: 188, endPoint x: 371, endPoint y: 212, distance: 97.8
drag, startPoint x: 371, startPoint y: 212, endPoint x: 308, endPoint y: 225, distance: 65.3
drag, startPoint x: 308, startPoint y: 225, endPoint x: 316, endPoint y: 263, distance: 38.7
click at [244, 243] on div "Start a free trial in the Altair Marketplace" at bounding box center [730, 311] width 996 height 418
click at [643, 319] on div "Start a free trial in the Altair Marketplace" at bounding box center [730, 311] width 284 height 64
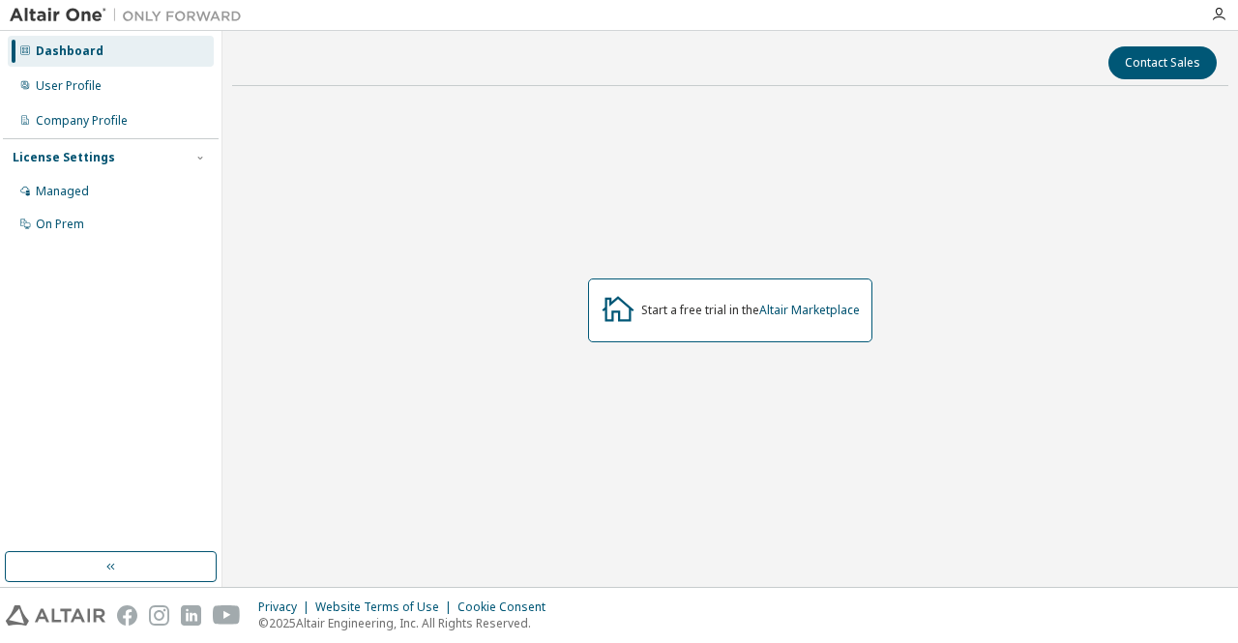
click at [643, 319] on div "Start a free trial in the Altair Marketplace" at bounding box center [730, 311] width 284 height 64
click at [649, 317] on div "Start a free trial in the Altair Marketplace" at bounding box center [750, 310] width 219 height 15
click at [668, 342] on div "Start a free trial in the Altair Marketplace" at bounding box center [730, 311] width 996 height 418
click at [98, 562] on button "button" at bounding box center [111, 566] width 212 height 31
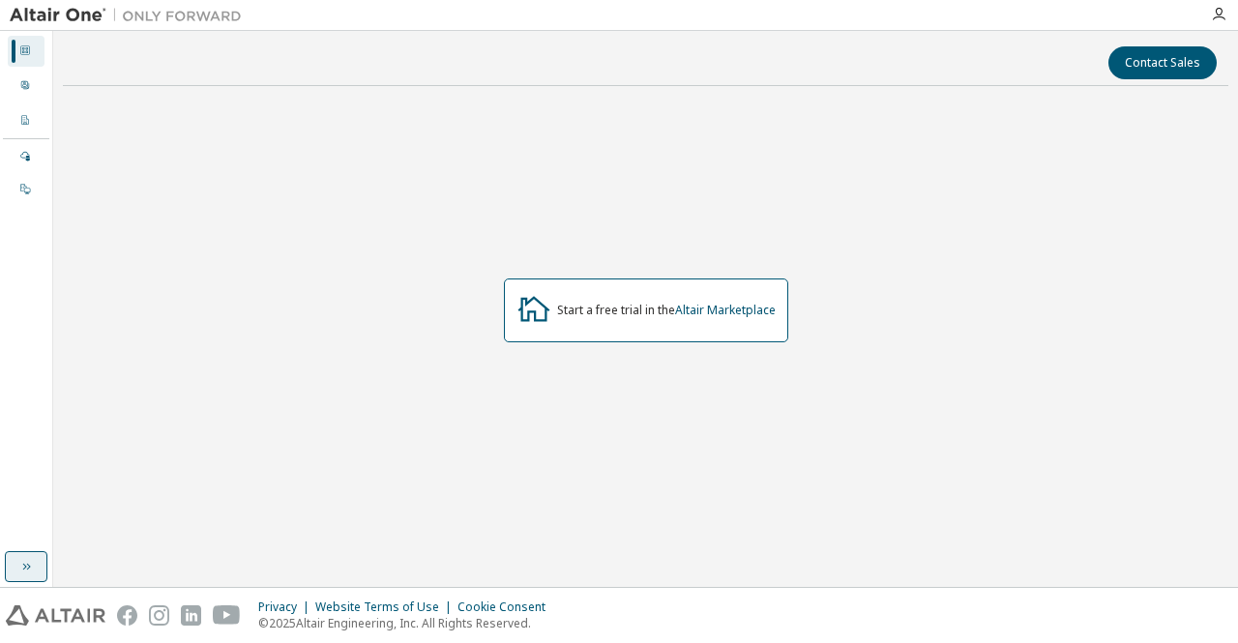
click at [24, 564] on icon "button" at bounding box center [25, 566] width 15 height 15
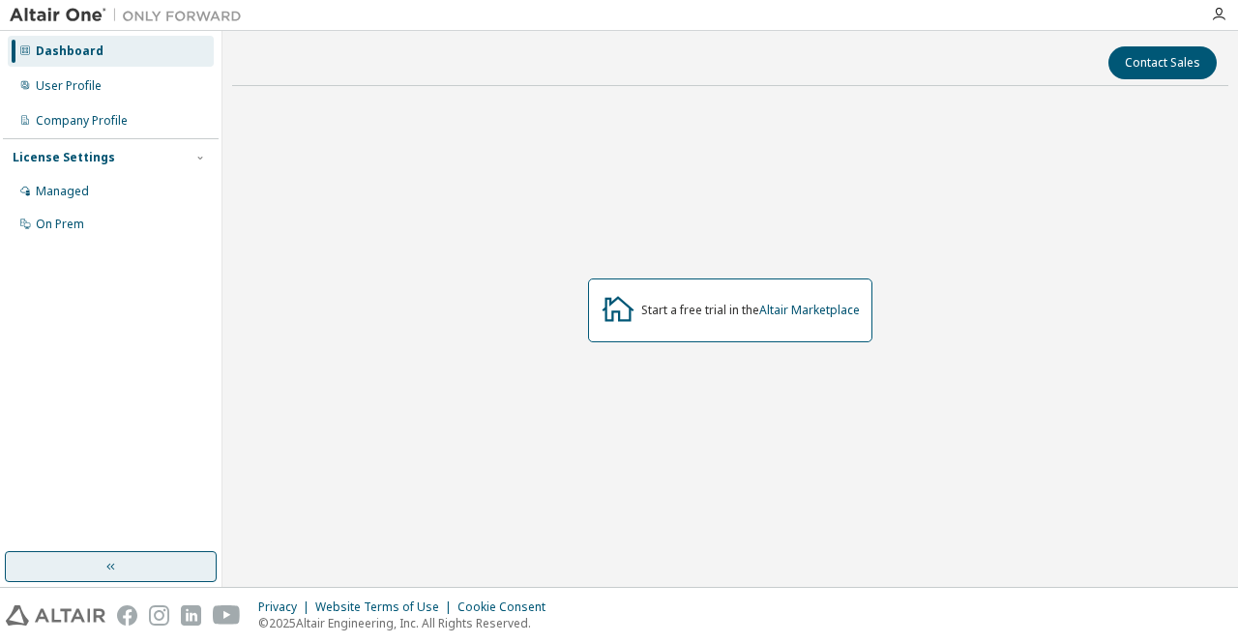
click at [163, 162] on div "License Settings" at bounding box center [111, 157] width 196 height 17
click at [118, 192] on div "Managed" at bounding box center [111, 191] width 206 height 31
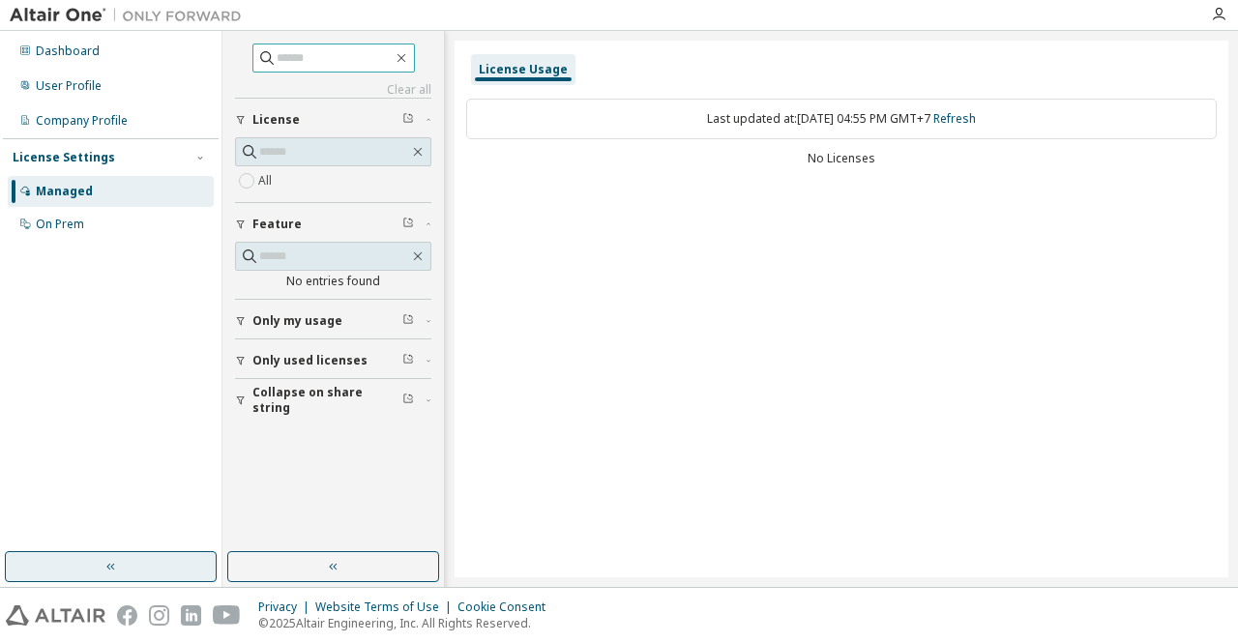
click at [343, 60] on input "text" at bounding box center [335, 57] width 116 height 19
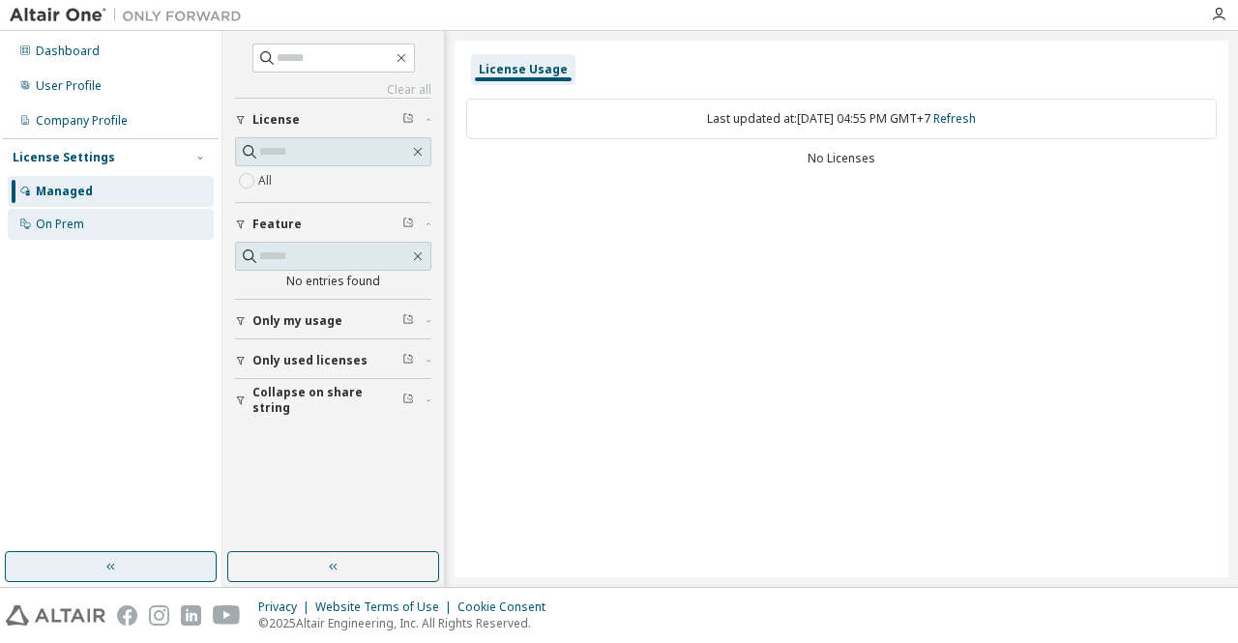
click at [179, 211] on div "On Prem" at bounding box center [111, 224] width 206 height 31
